Goal: Information Seeking & Learning: Check status

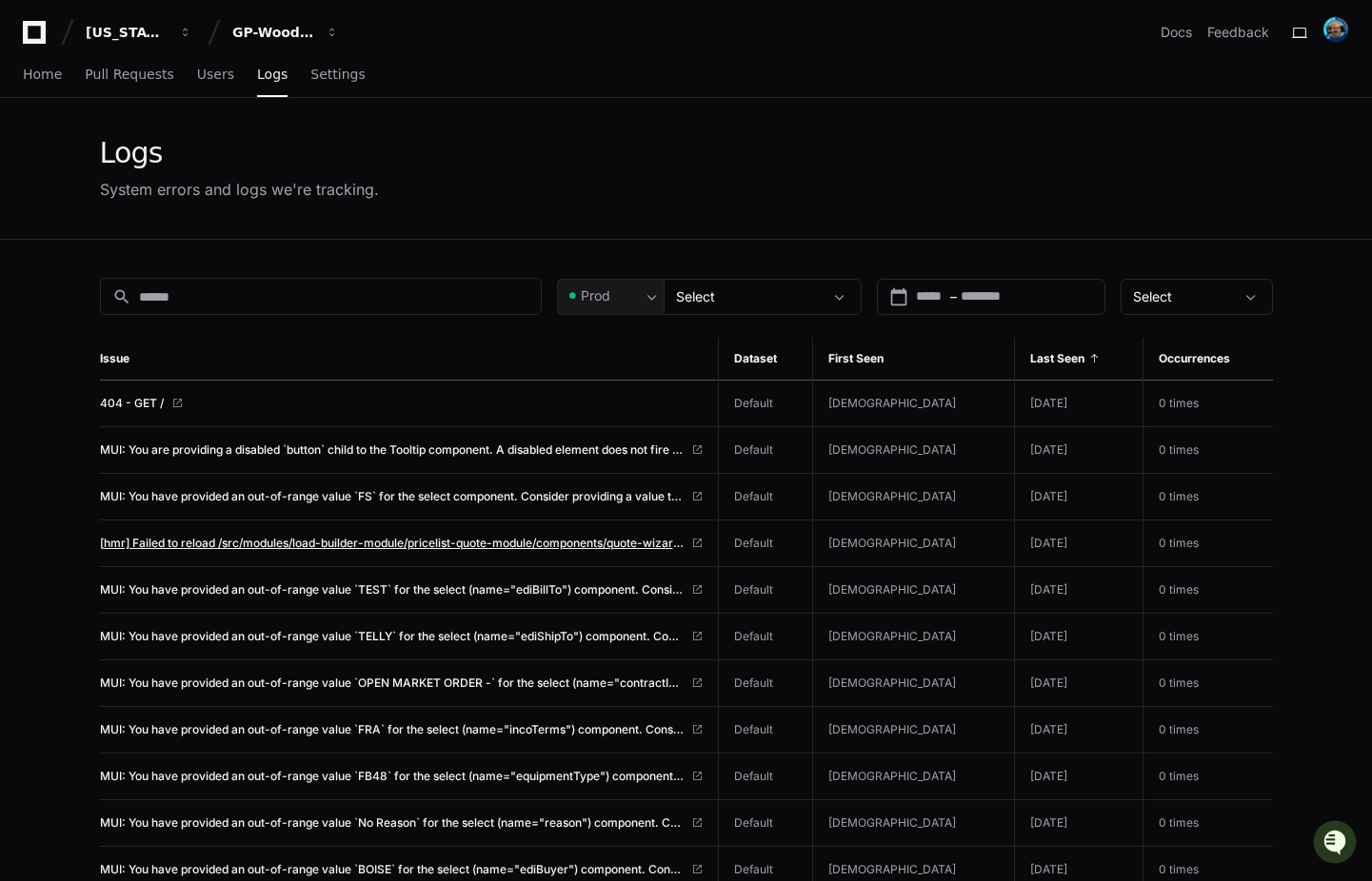
click at [305, 537] on span "[hmr] Failed to reload /src/modules/load-builder-module/pricelist-quote-module/…" at bounding box center [391, 544] width 584 height 16
click at [632, 293] on div "Prod" at bounding box center [602, 295] width 75 height 19
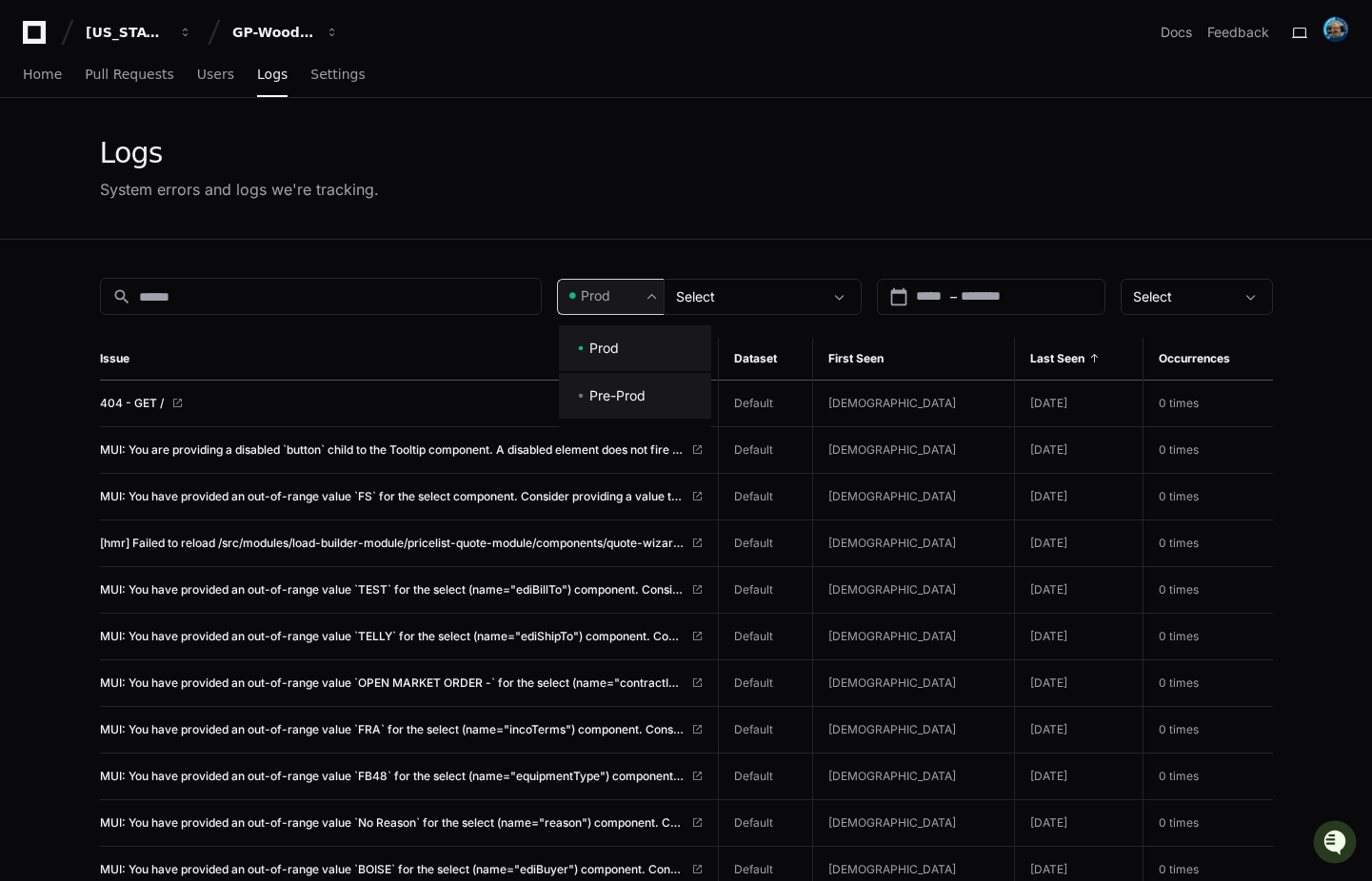
click at [597, 400] on span "Pre-Prod" at bounding box center [616, 395] width 56 height 19
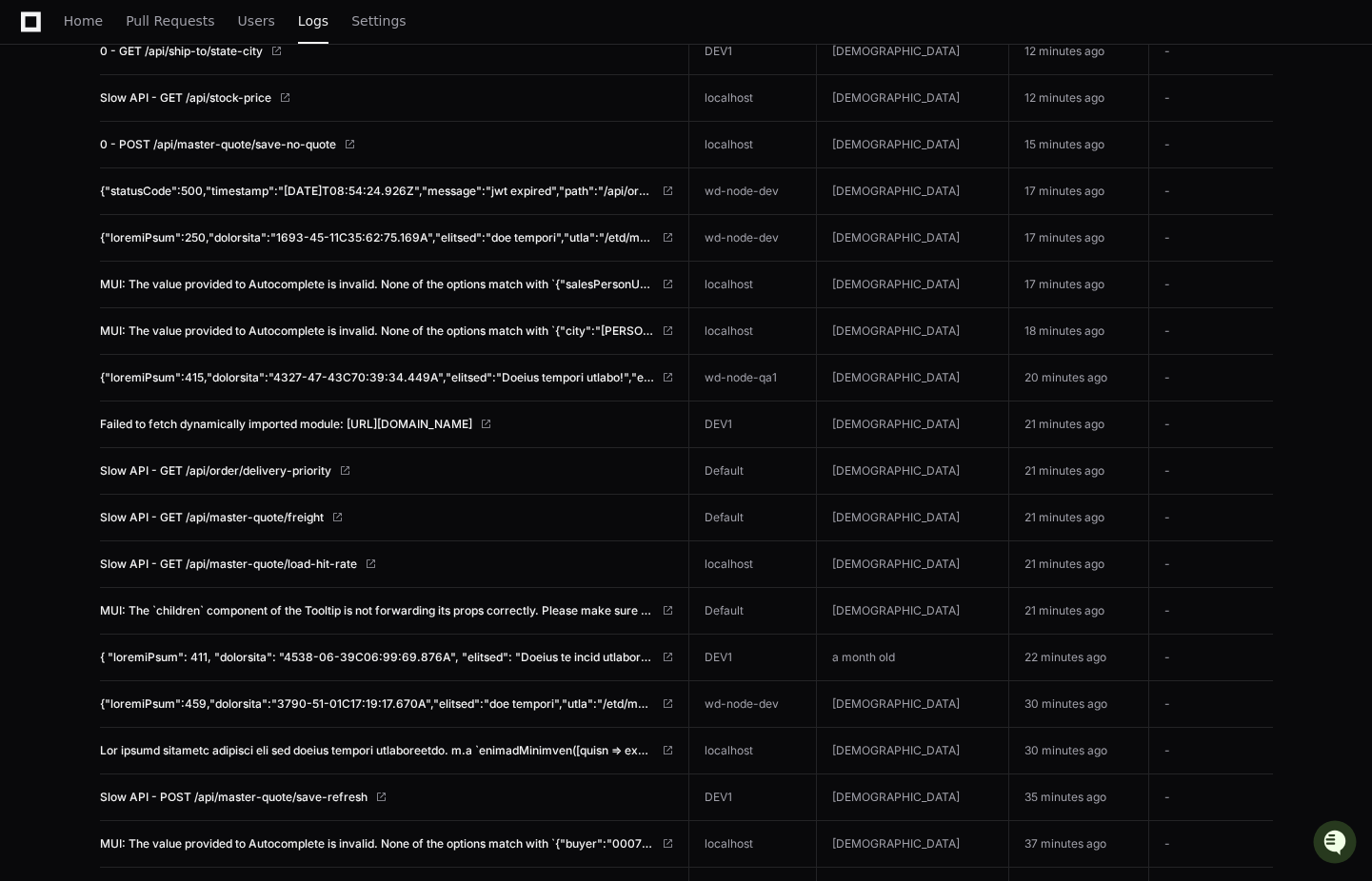
scroll to position [1808, 0]
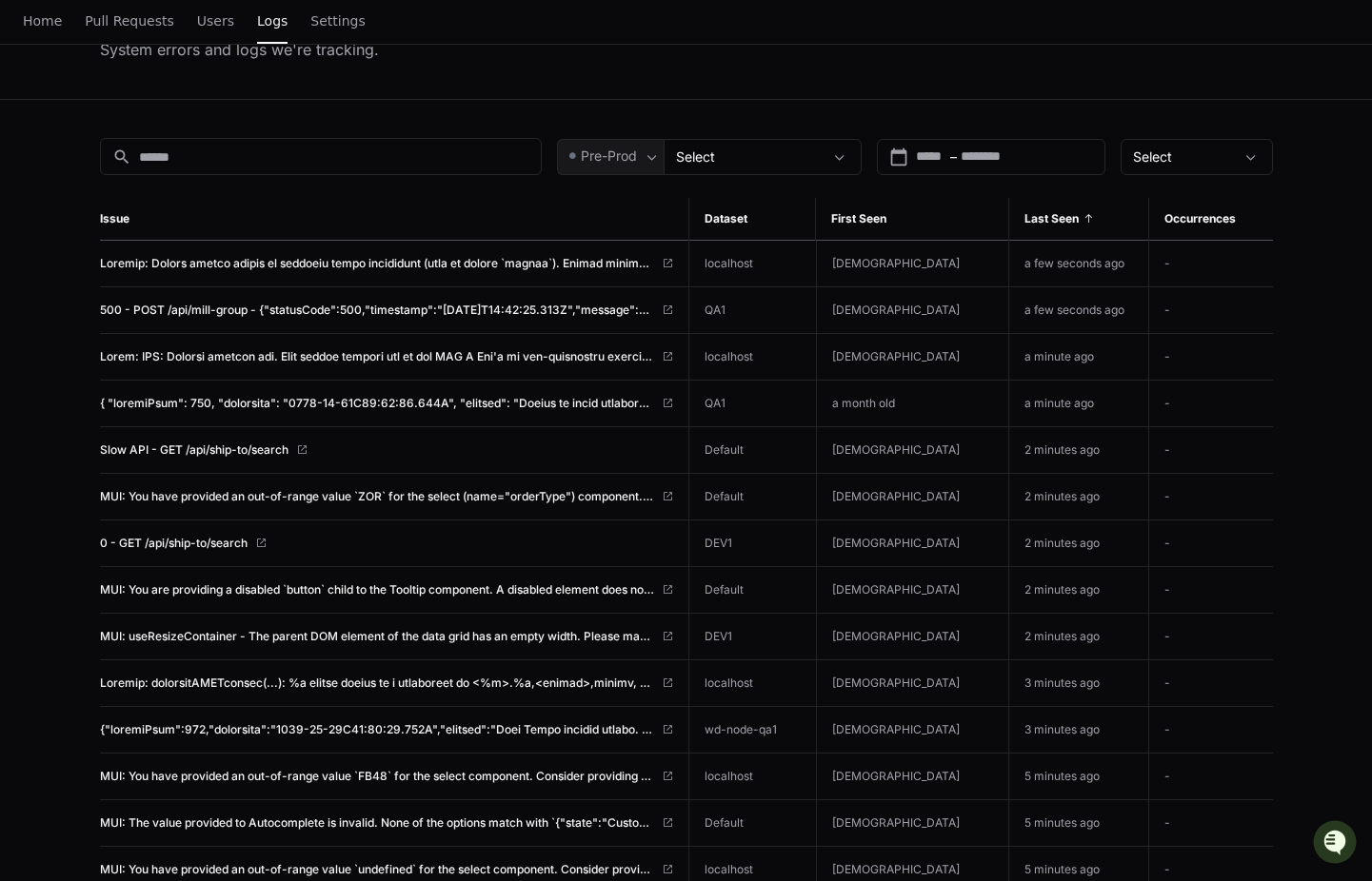
scroll to position [0, 0]
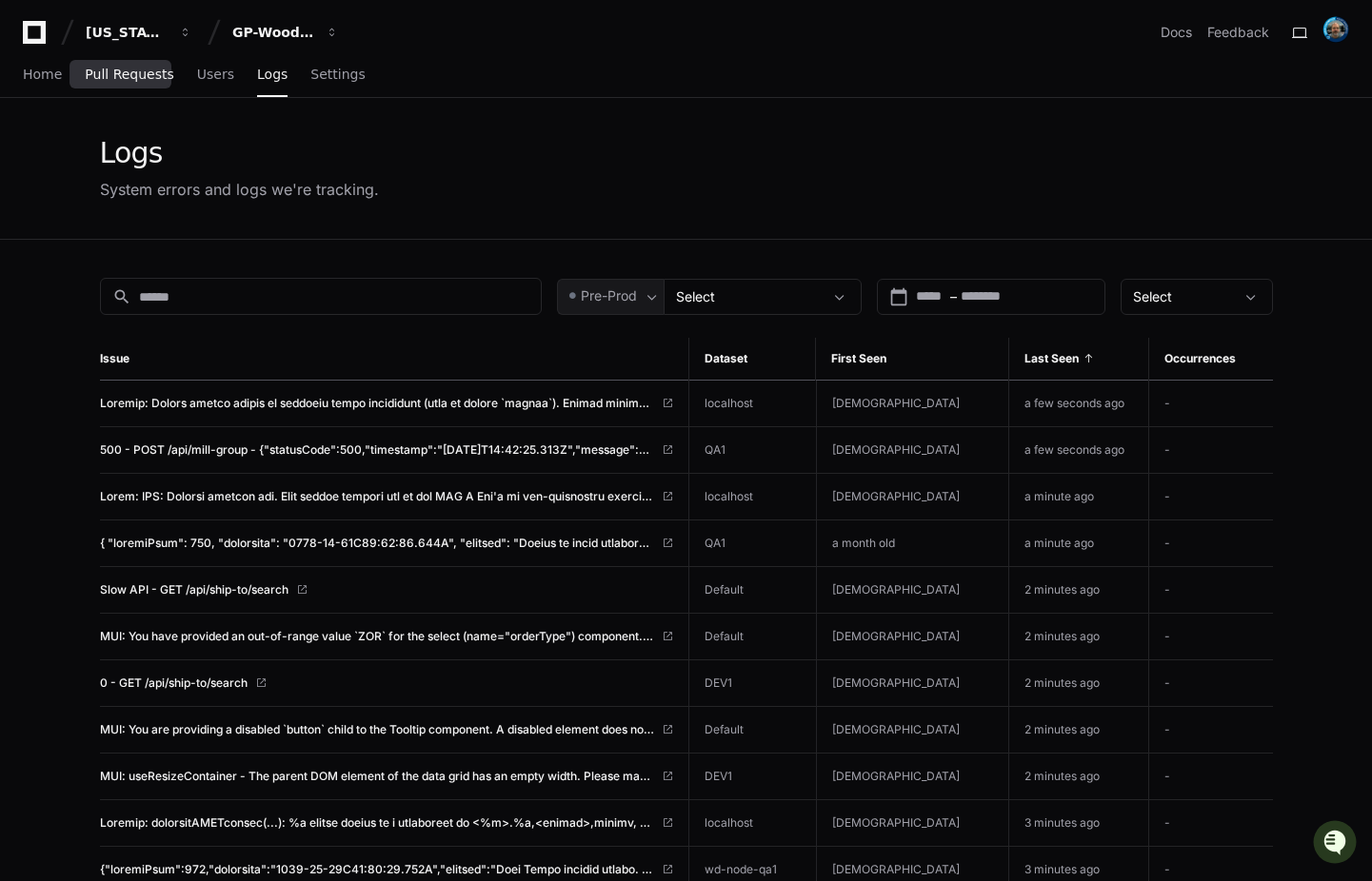
click at [107, 75] on span "Pull Requests" at bounding box center [129, 74] width 89 height 12
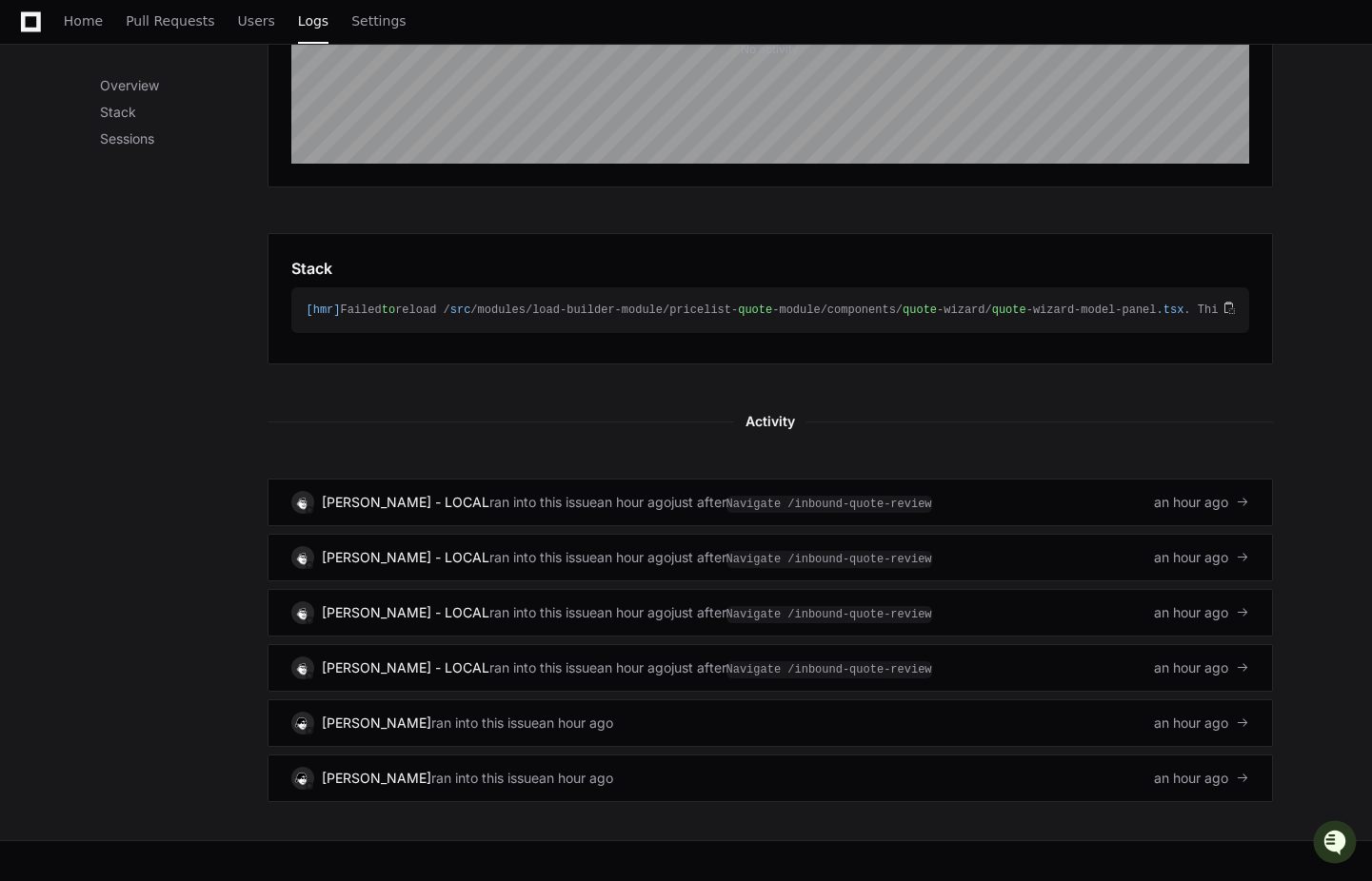
scroll to position [566, 0]
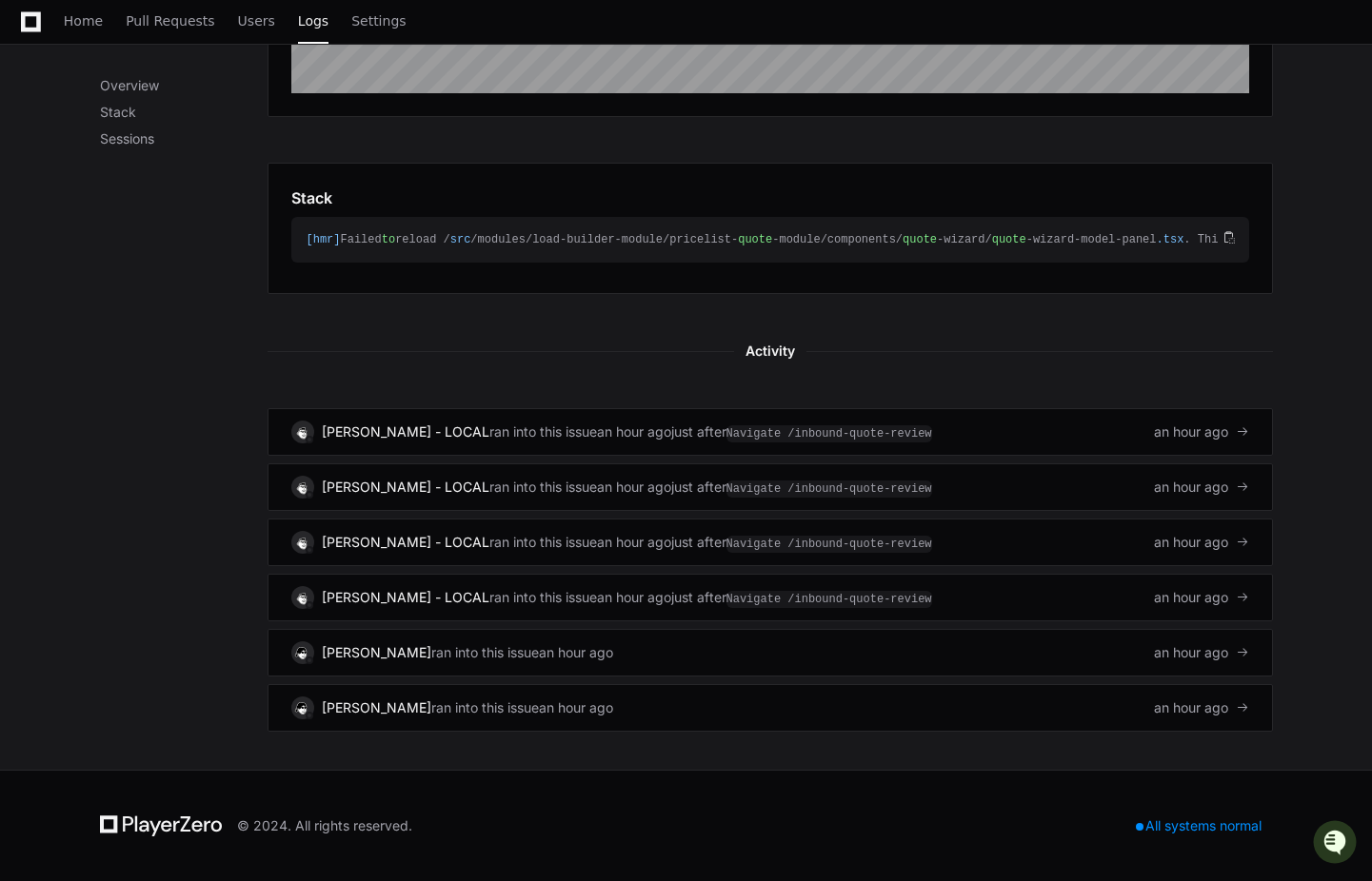
click at [204, 328] on div "Overview Stack Sessions" at bounding box center [183, 231] width 167 height 1003
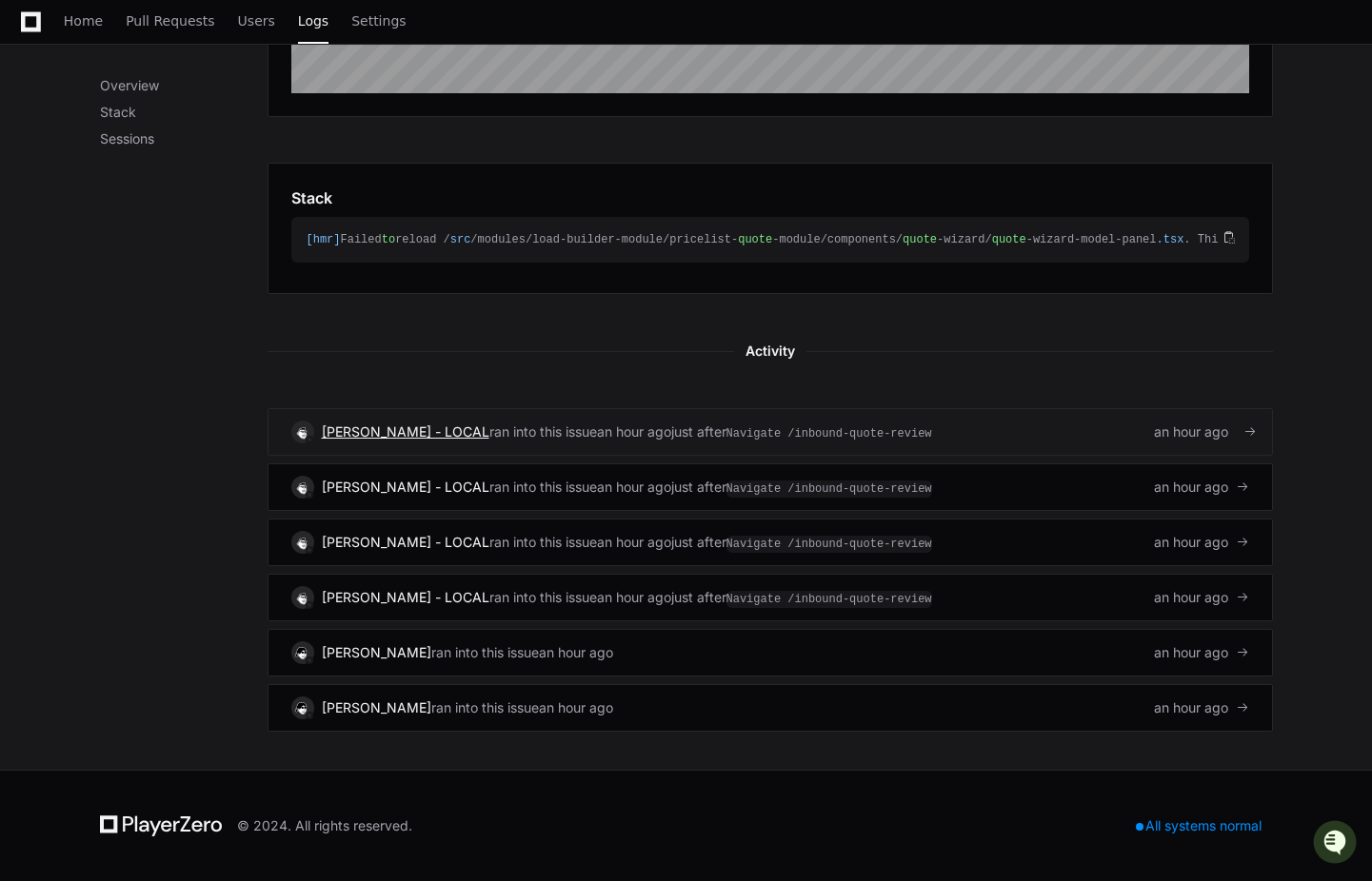
click at [374, 429] on span "[PERSON_NAME] - LOCAL" at bounding box center [405, 431] width 167 height 17
